Goal: Information Seeking & Learning: Learn about a topic

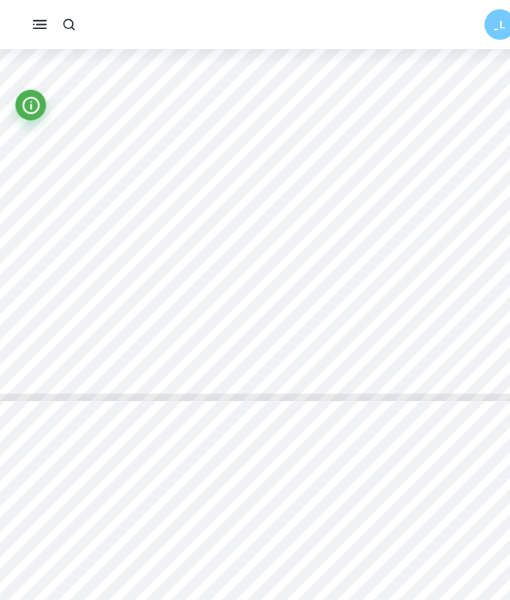
scroll to position [16116, 7]
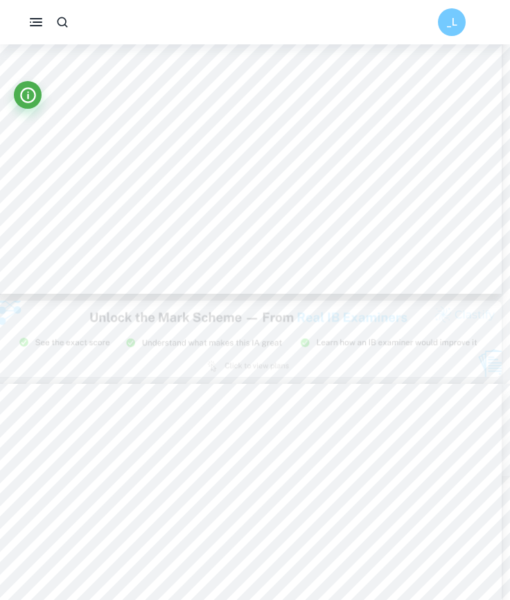
type input "20"
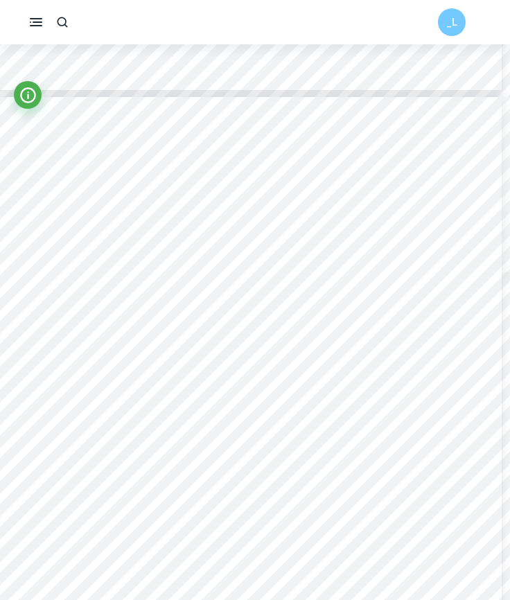
scroll to position [14084, 7]
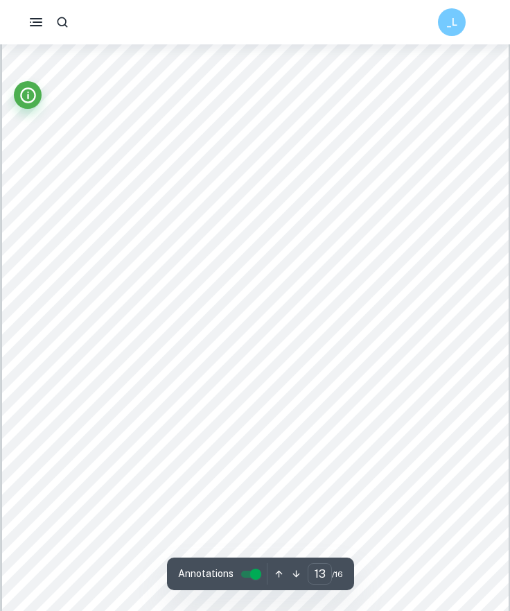
scroll to position [8298, 0]
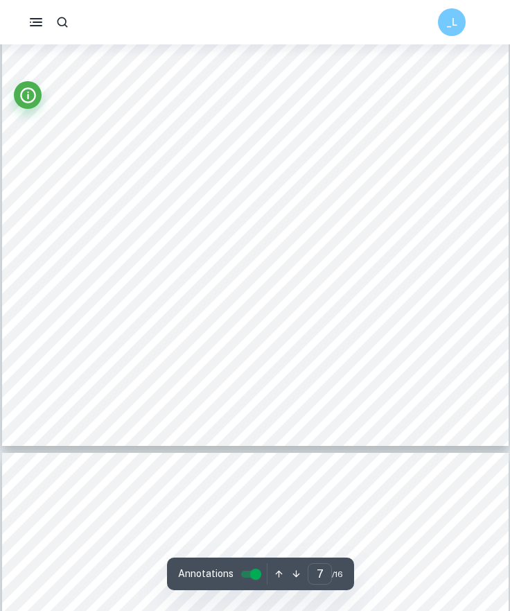
type input "8"
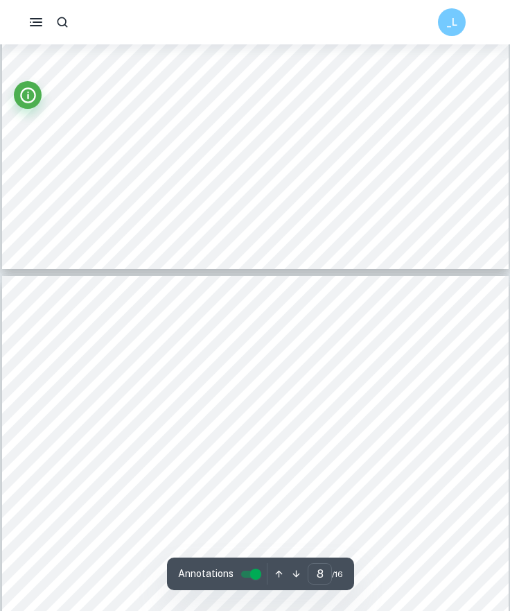
scroll to position [4589, 0]
